Goal: Navigation & Orientation: Find specific page/section

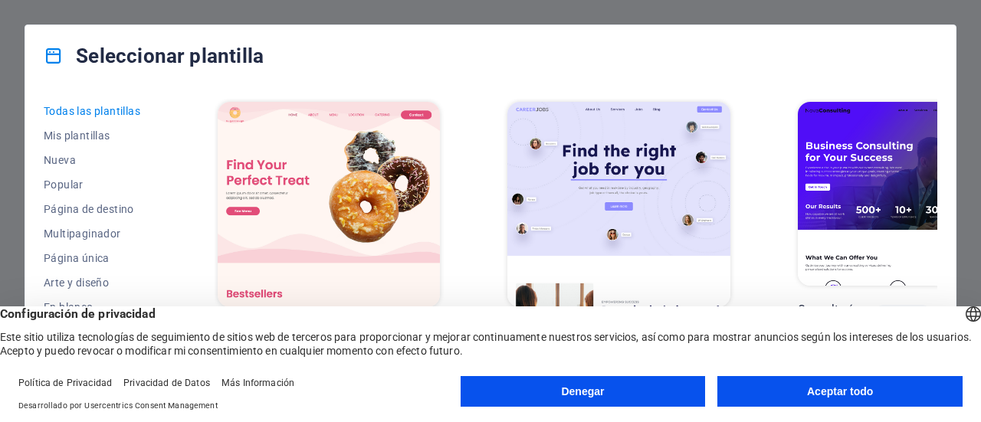
click at [784, 389] on button "Aceptar todo" at bounding box center [840, 391] width 245 height 31
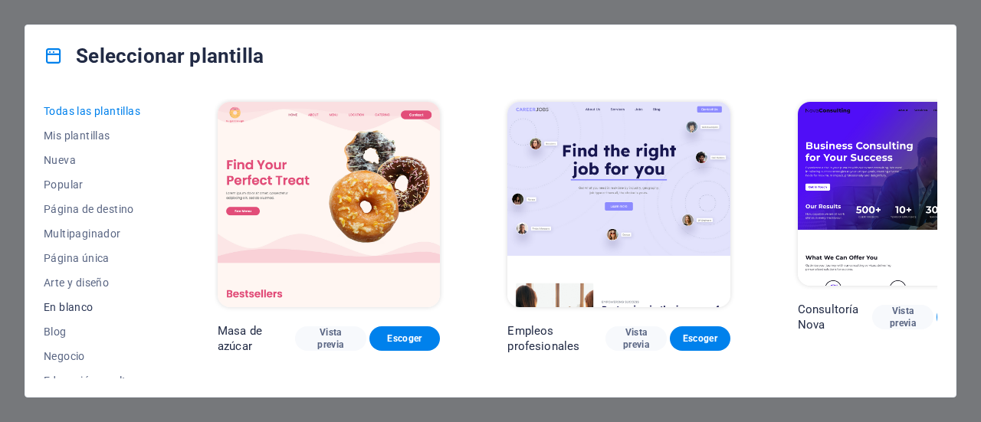
click at [94, 300] on button "En blanco" at bounding box center [97, 307] width 107 height 25
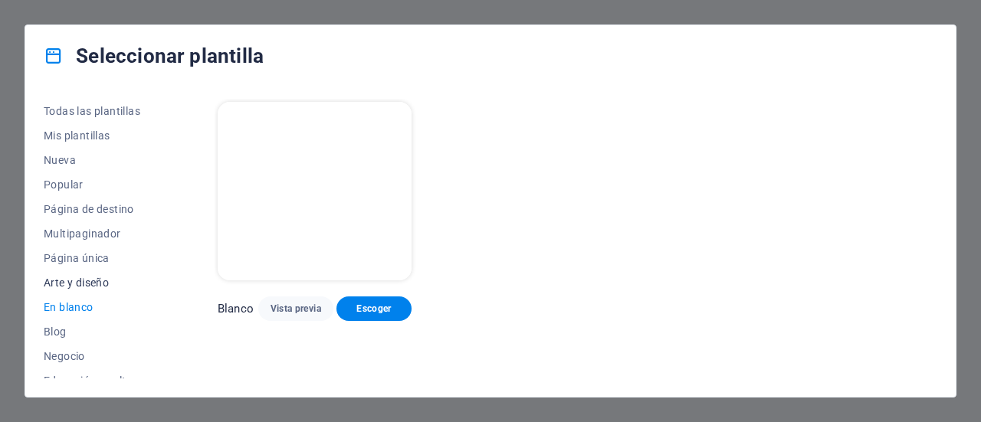
click at [97, 286] on span "Arte y diseño" at bounding box center [97, 283] width 107 height 12
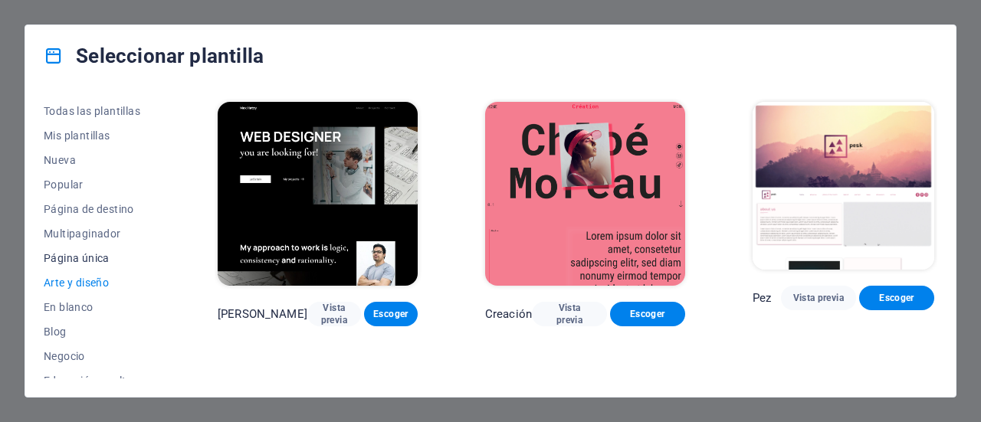
click at [103, 264] on font "Página única" at bounding box center [77, 258] width 66 height 12
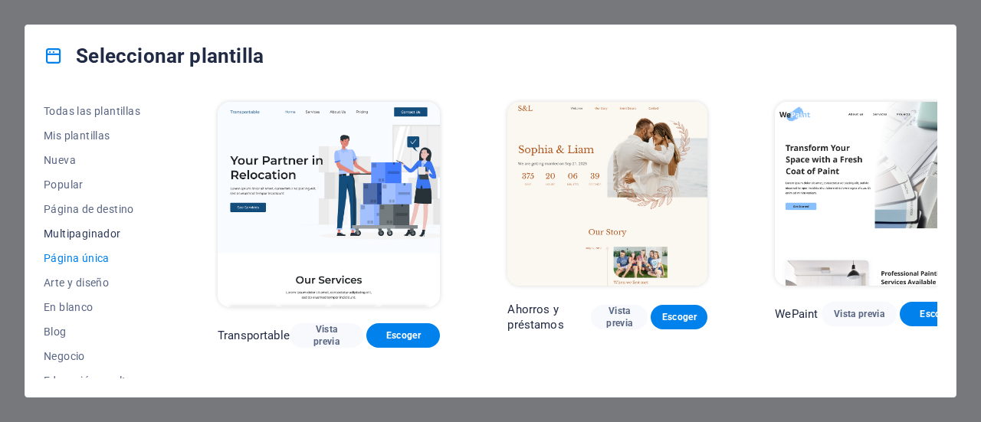
click at [118, 234] on font "Multipaginador" at bounding box center [82, 234] width 77 height 12
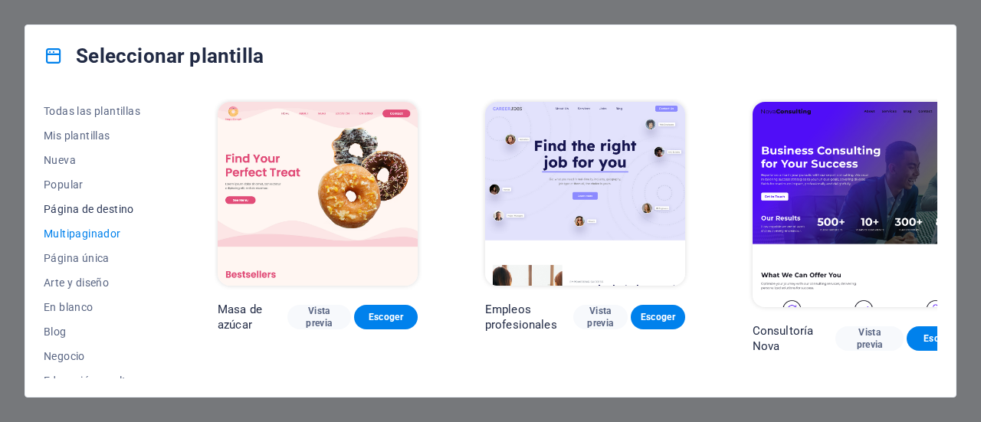
click at [124, 207] on font "Página de destino" at bounding box center [89, 209] width 90 height 12
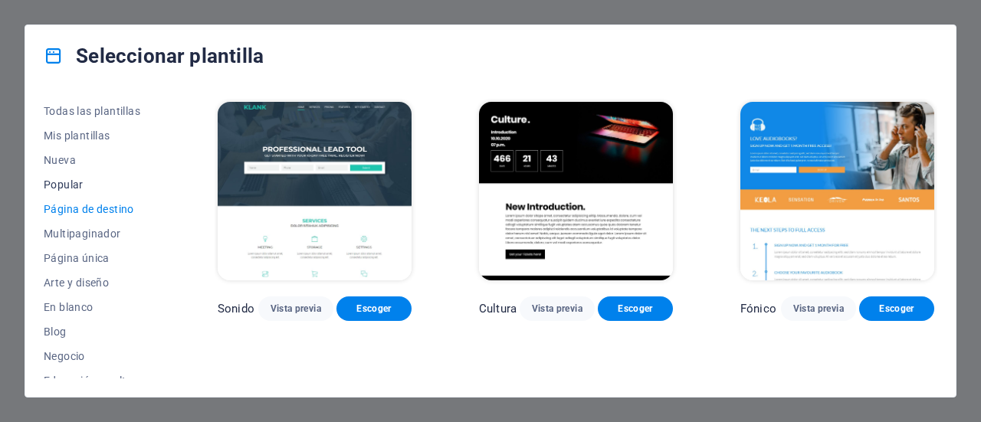
click at [76, 186] on font "Popular" at bounding box center [64, 185] width 40 height 12
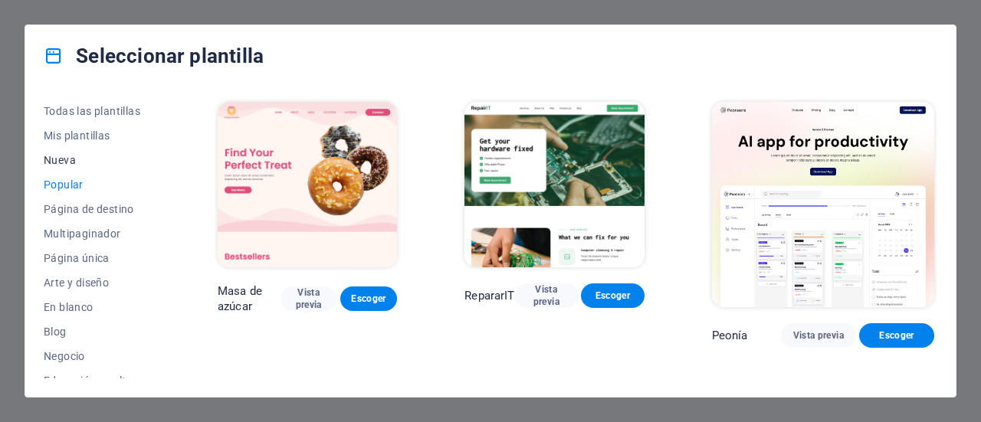
click at [66, 162] on span "Nueva" at bounding box center [97, 160] width 107 height 12
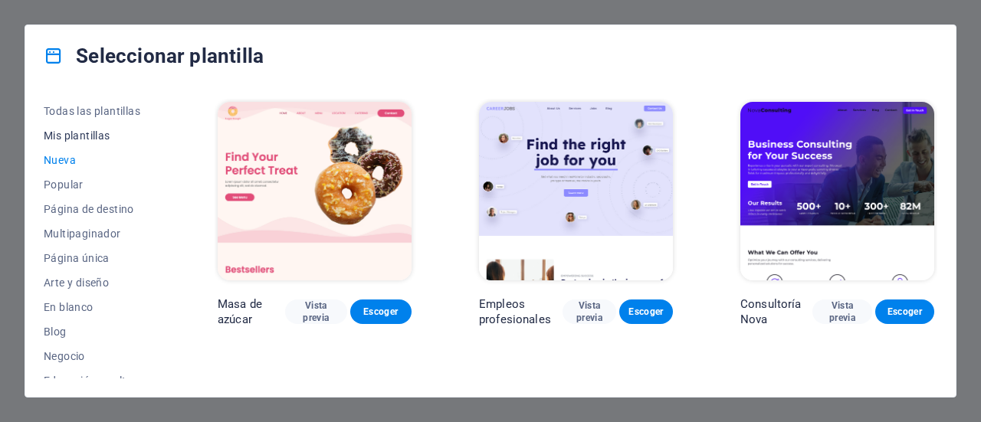
click at [97, 136] on span "Mis plantillas" at bounding box center [97, 136] width 107 height 12
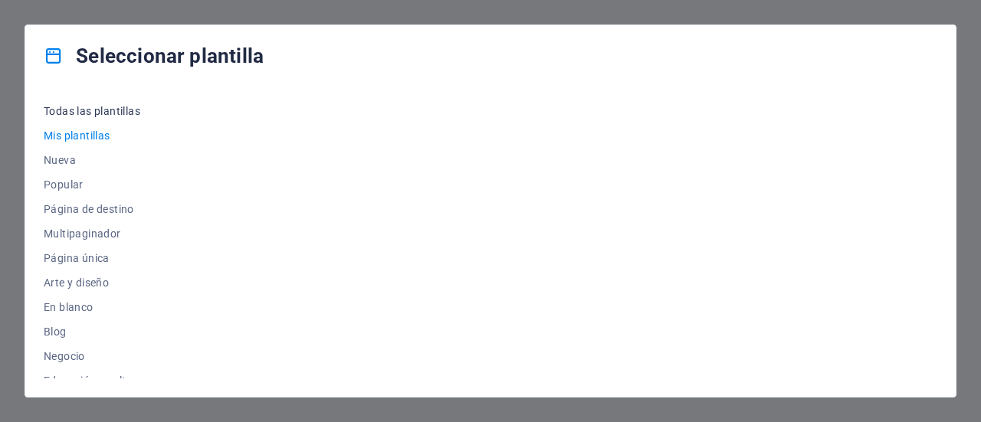
click at [112, 112] on span "Todas las plantillas" at bounding box center [97, 111] width 107 height 12
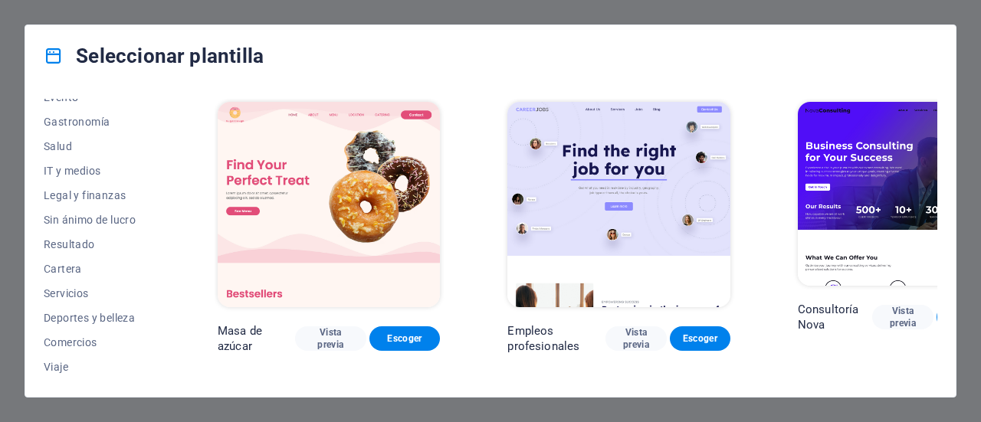
scroll to position [317, 0]
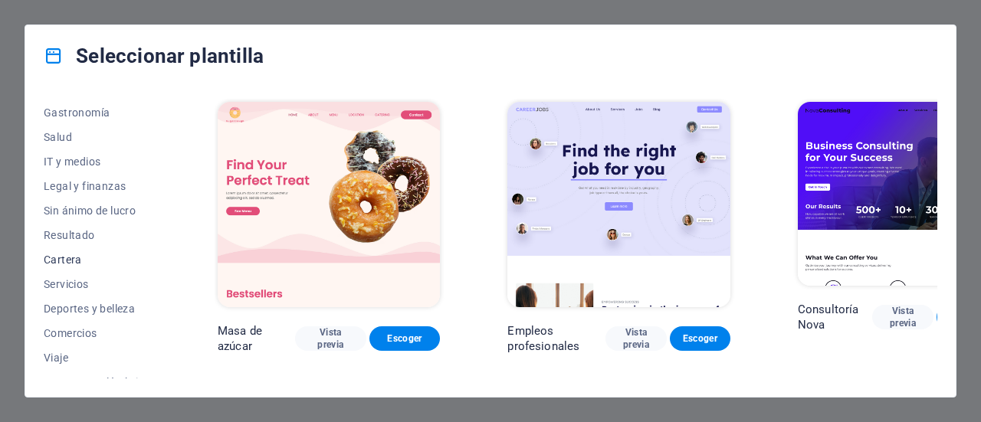
click at [77, 255] on font "Cartera" at bounding box center [63, 260] width 38 height 12
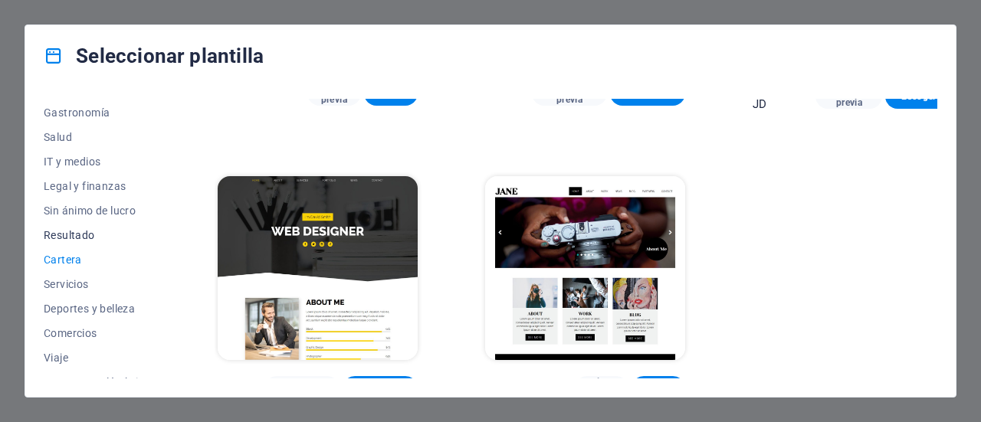
scroll to position [333, 0]
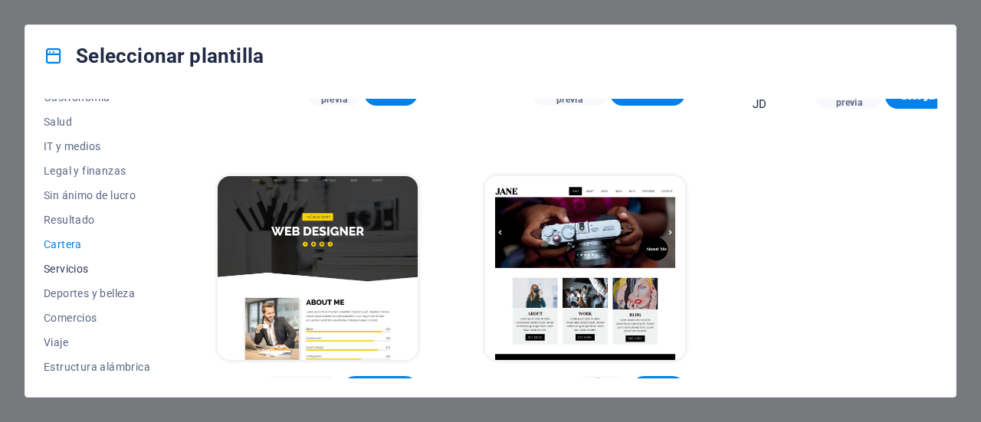
click at [86, 264] on span "Servicios" at bounding box center [97, 269] width 107 height 12
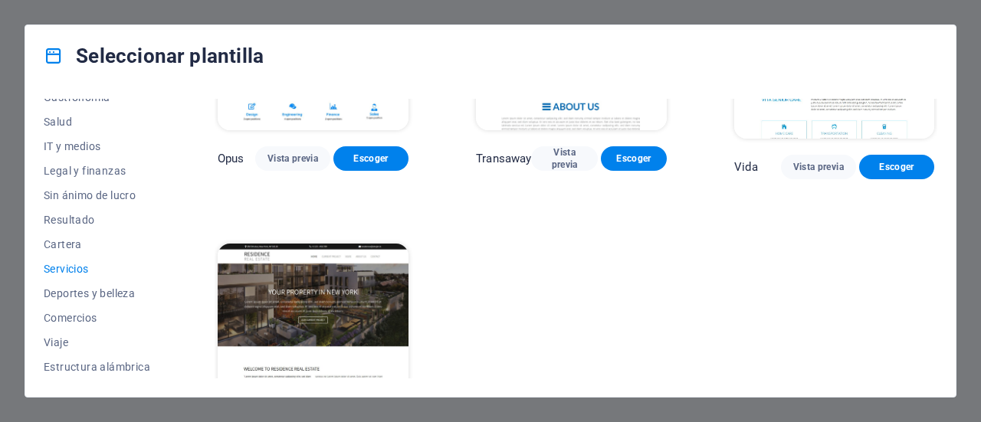
scroll to position [1946, 0]
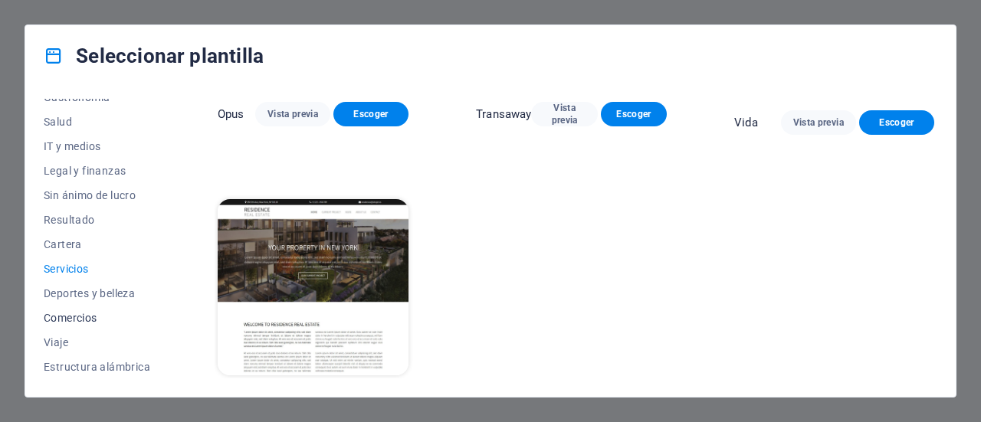
click at [92, 312] on span "Comercios" at bounding box center [97, 318] width 107 height 12
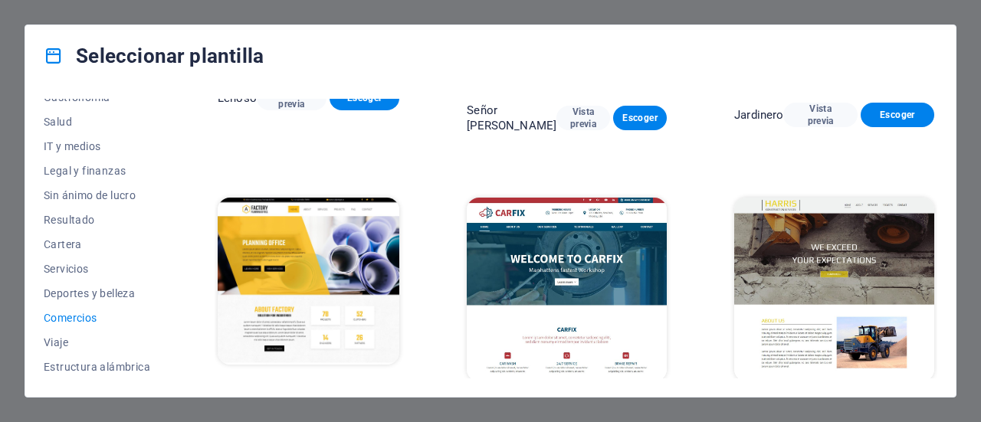
scroll to position [523, 0]
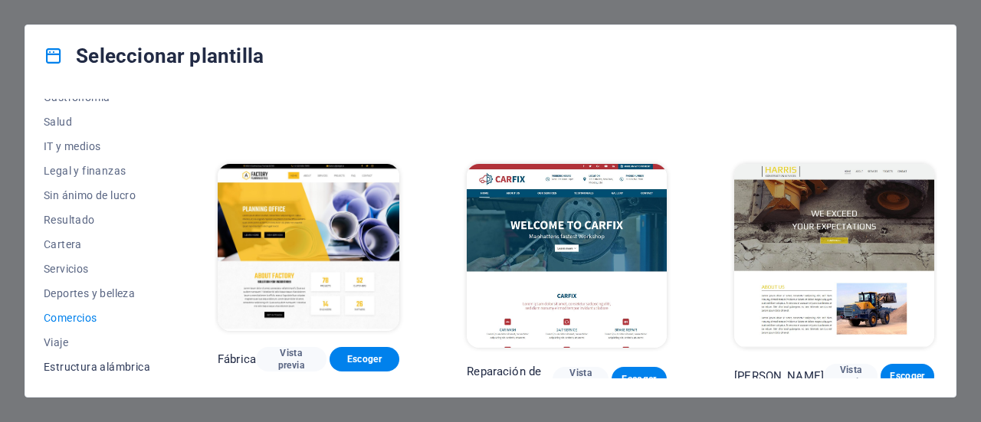
click at [100, 367] on font "Estructura alámbrica" at bounding box center [97, 367] width 107 height 12
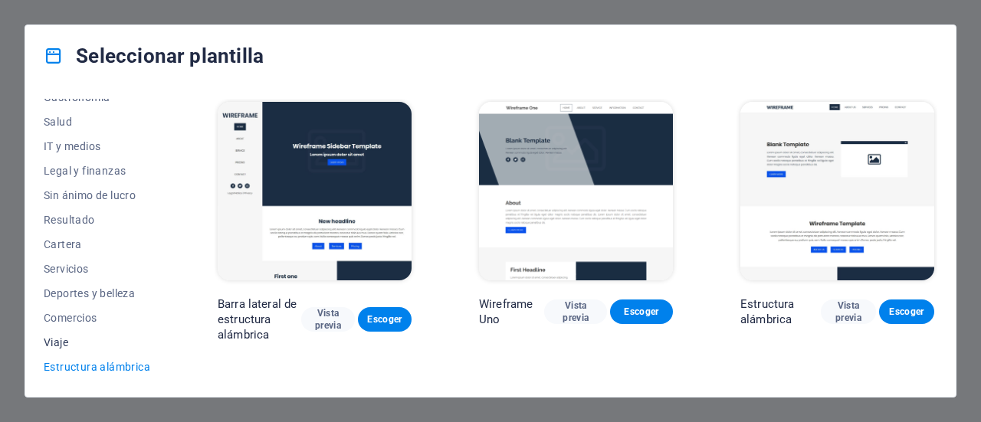
click at [53, 346] on span "Viaje" at bounding box center [97, 343] width 107 height 12
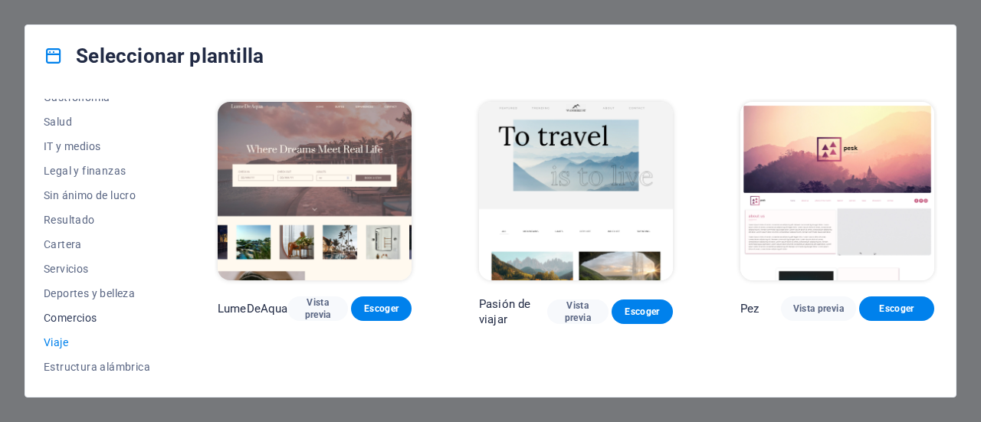
click at [66, 314] on span "Comercios" at bounding box center [97, 318] width 107 height 12
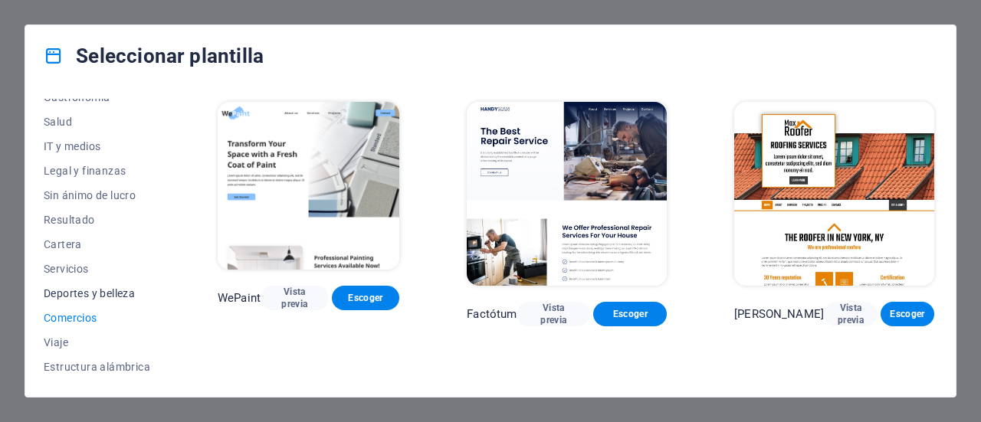
click at [94, 288] on span "Deportes y belleza" at bounding box center [97, 294] width 107 height 12
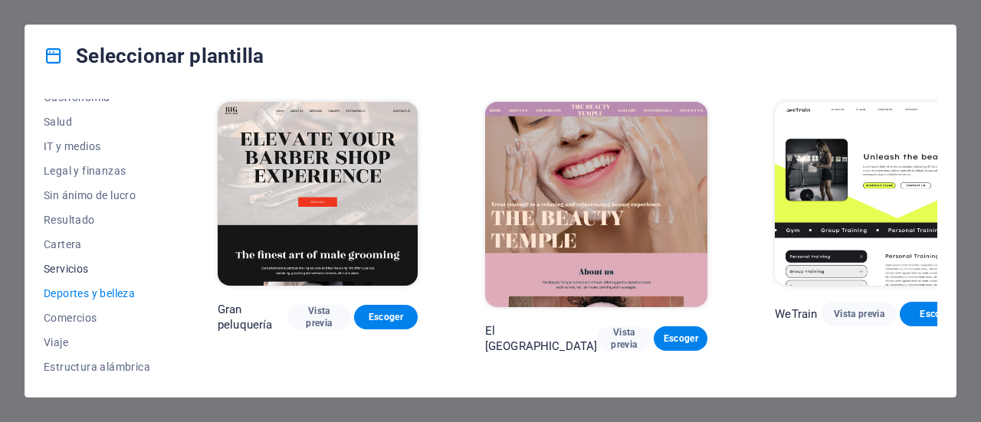
click at [74, 258] on button "Servicios" at bounding box center [97, 269] width 107 height 25
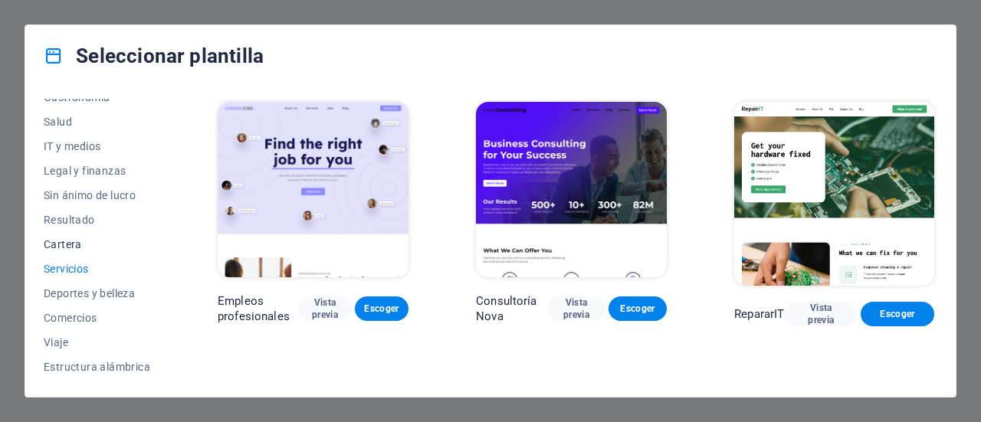
click at [74, 232] on button "Cartera" at bounding box center [97, 244] width 107 height 25
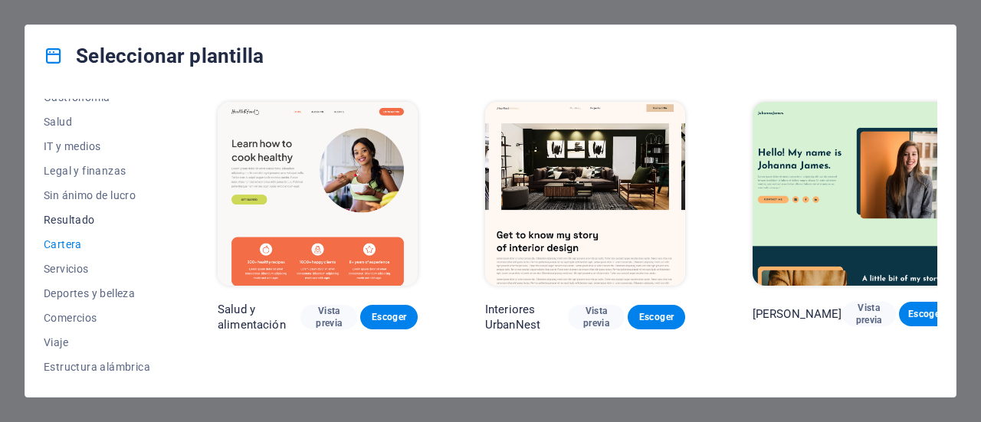
click at [81, 219] on font "Resultado" at bounding box center [69, 220] width 51 height 12
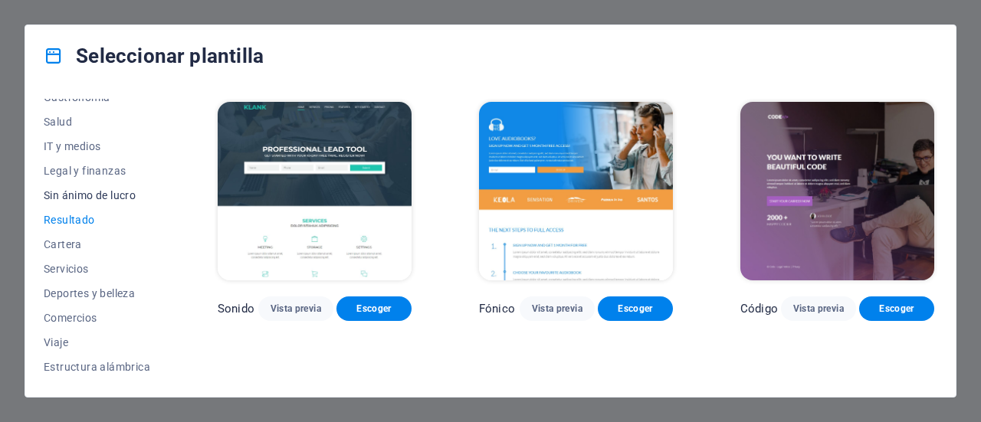
click at [100, 200] on span "Sin ánimo de lucro" at bounding box center [97, 195] width 107 height 12
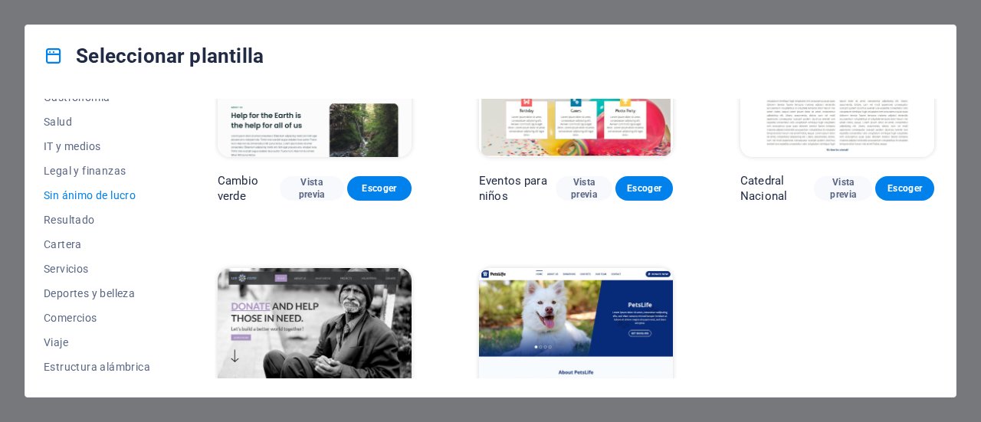
scroll to position [235, 0]
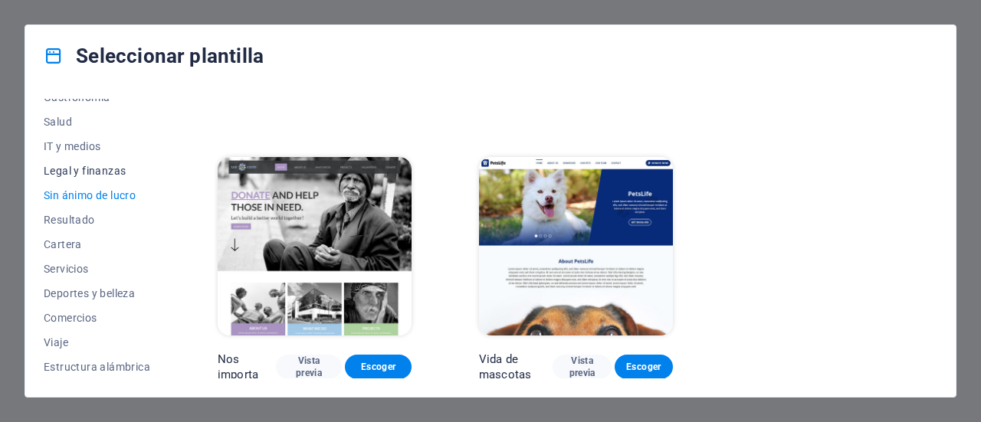
click at [90, 169] on span "Legal y finanzas" at bounding box center [97, 171] width 107 height 12
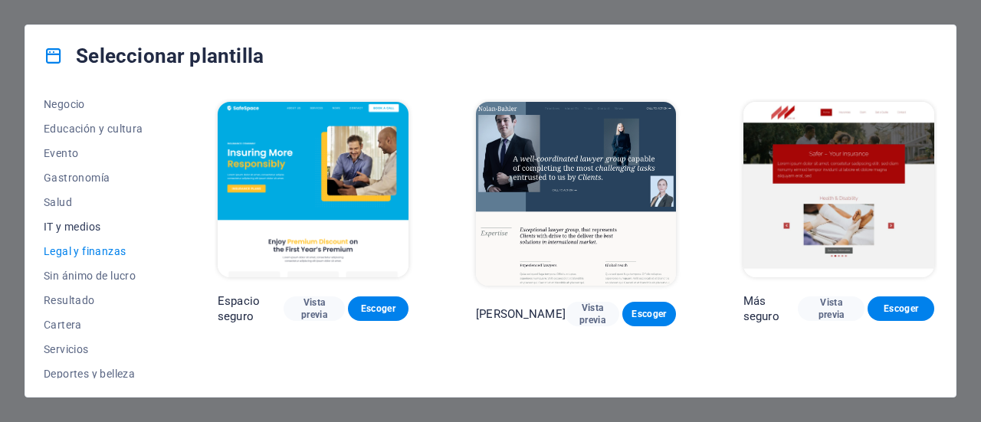
scroll to position [251, 0]
click at [82, 235] on button "IT y medios" at bounding box center [97, 227] width 107 height 25
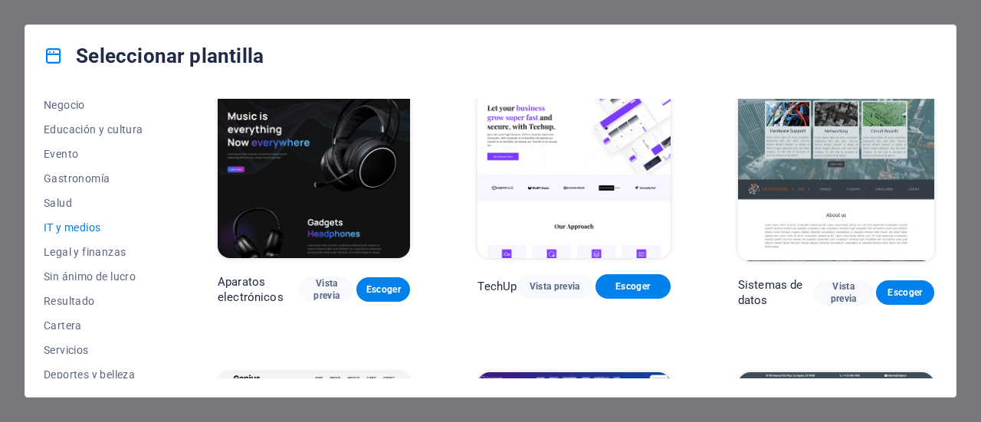
scroll to position [0, 0]
